Goal: Task Accomplishment & Management: Use online tool/utility

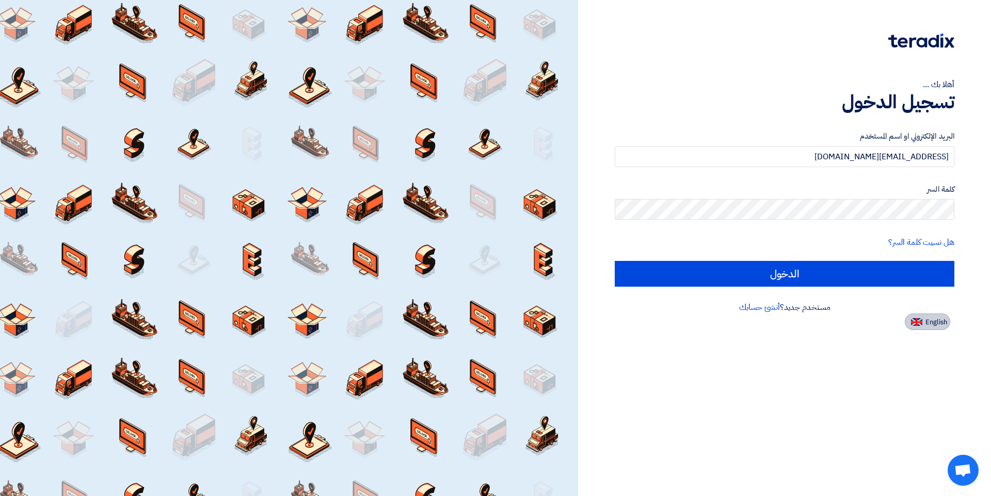
click at [934, 319] on span "English" at bounding box center [936, 322] width 22 height 7
type input "Sign in"
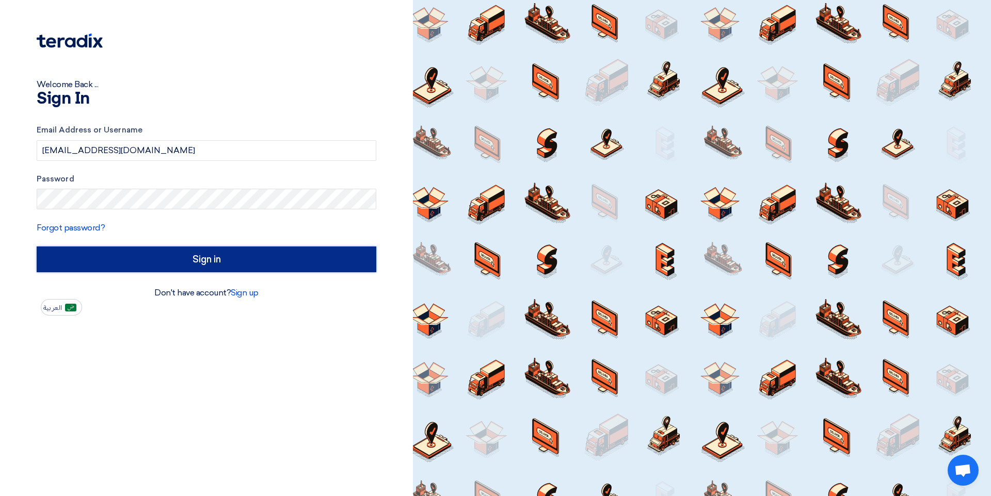
click at [182, 256] on input "Sign in" at bounding box center [206, 260] width 339 height 26
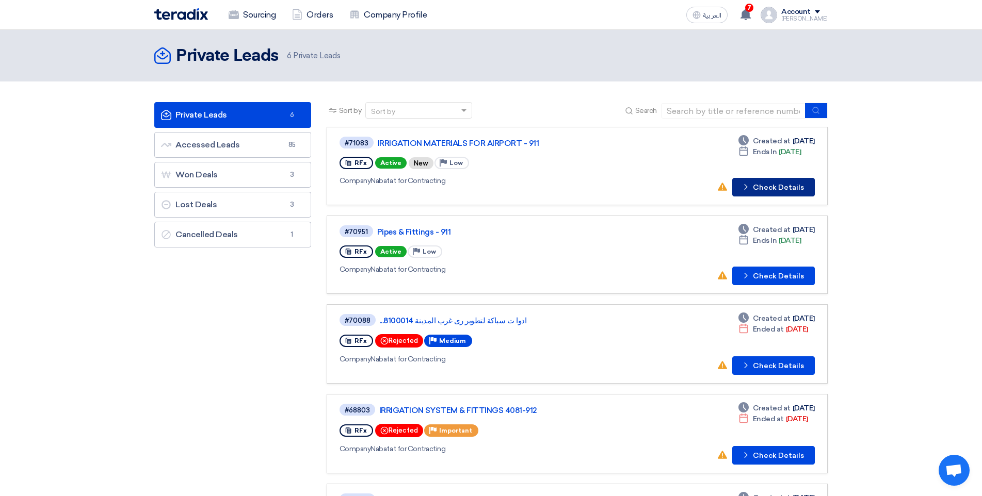
click at [760, 194] on button "Check details Check Details" at bounding box center [773, 187] width 83 height 19
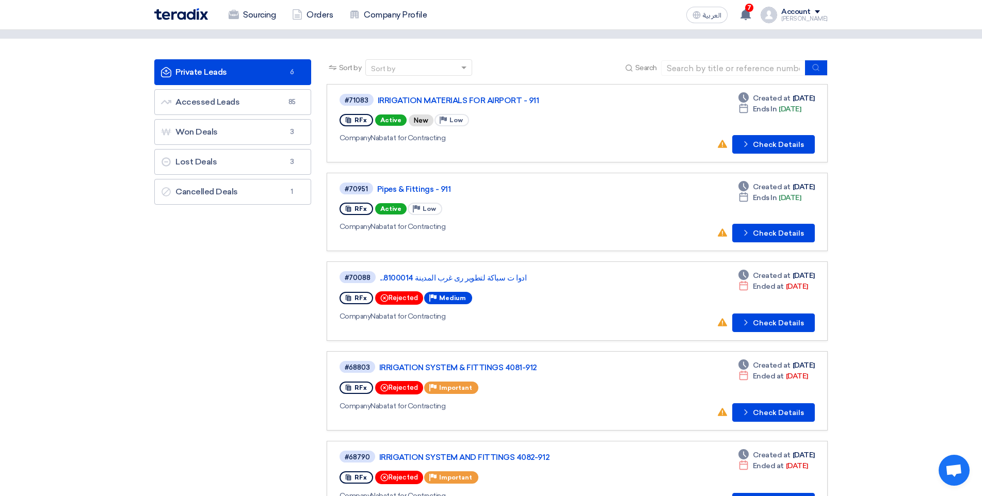
scroll to position [52, 0]
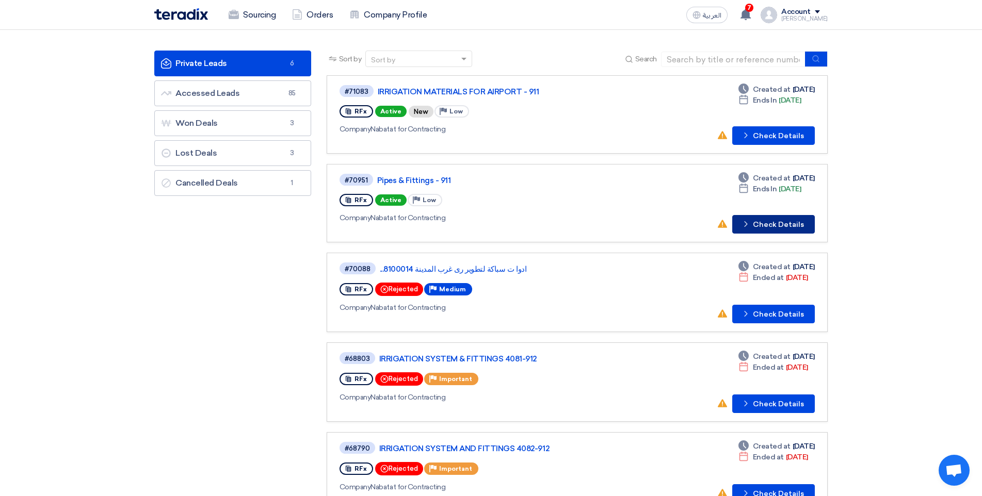
click at [750, 227] on icon "Check details" at bounding box center [746, 224] width 10 height 10
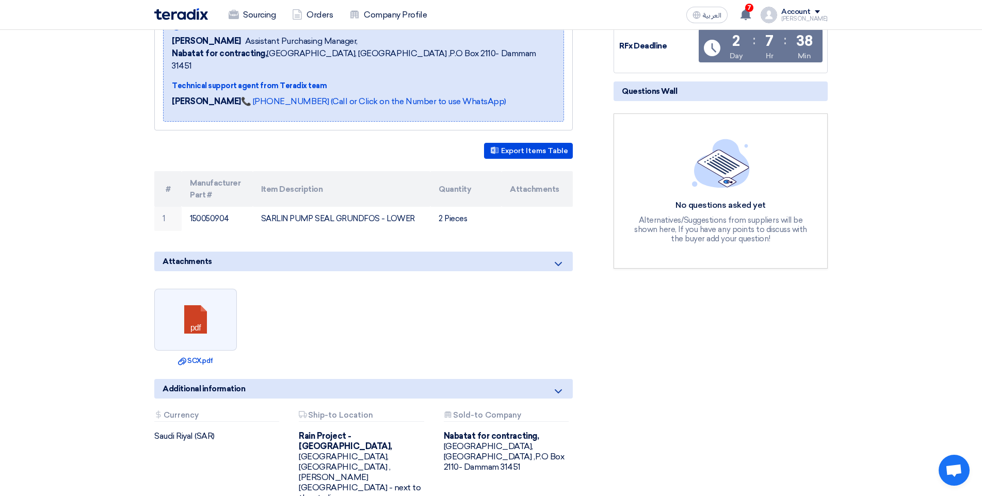
scroll to position [155, 0]
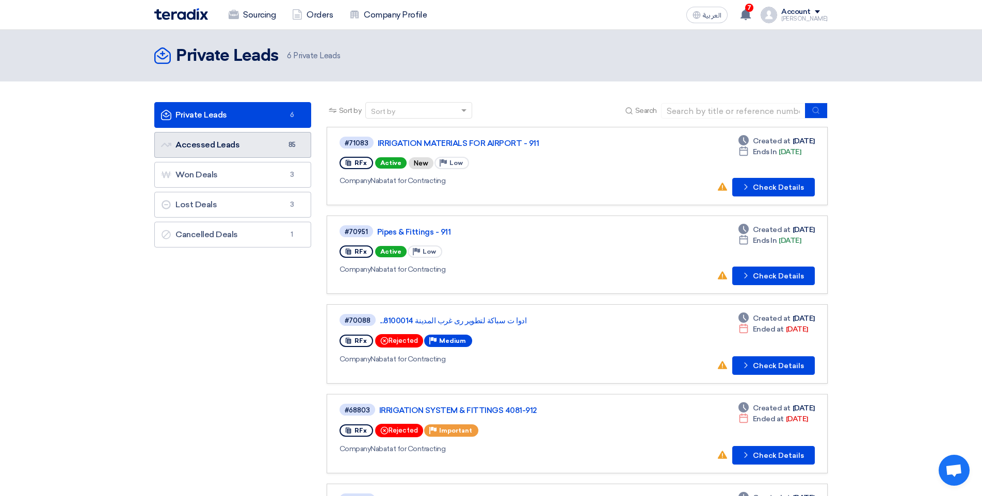
click at [231, 154] on link "Accessed Leads Accessed Leads 85" at bounding box center [232, 145] width 157 height 26
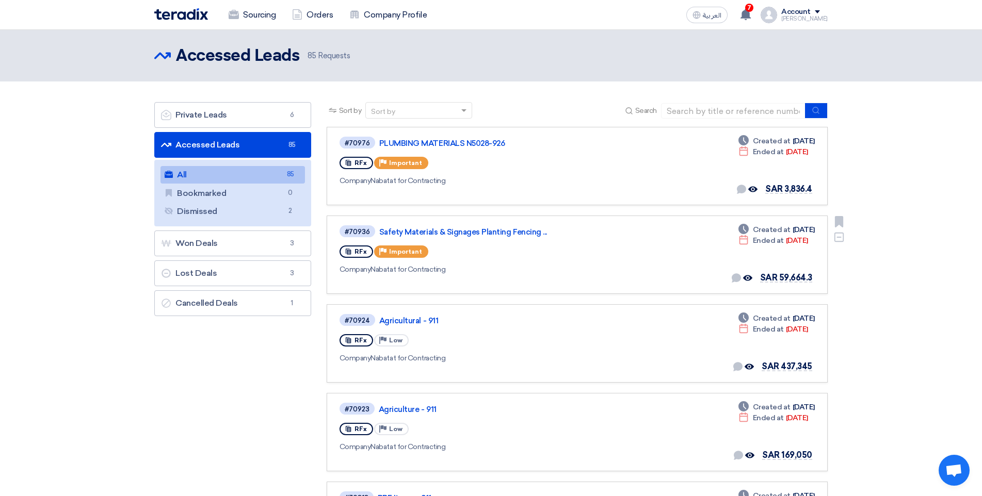
click at [619, 245] on div "RFx Priority Important" at bounding box center [489, 252] width 300 height 17
click at [376, 238] on div "#70936 Safety Materials & Signages Planting Fencing ... RFx Priority Important …" at bounding box center [489, 254] width 300 height 61
click at [465, 232] on link "Safety Materials & Signages Planting Fencing ..." at bounding box center [508, 232] width 258 height 9
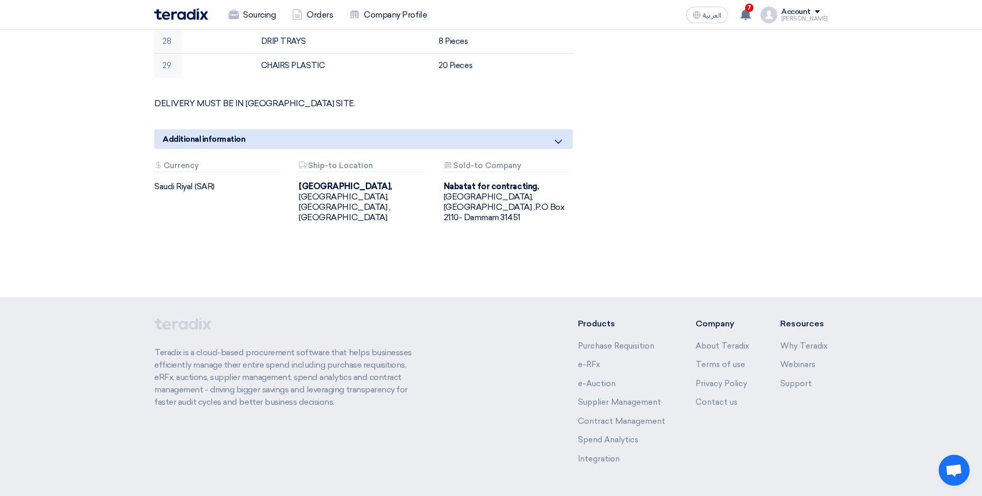
scroll to position [1048, 0]
